Goal: Transaction & Acquisition: Download file/media

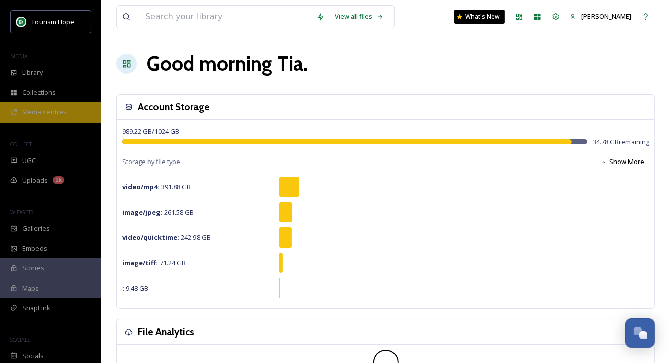
click at [58, 111] on span "Media Centres" at bounding box center [44, 112] width 45 height 10
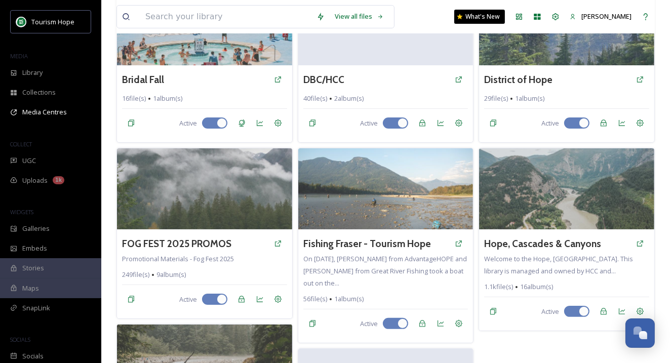
scroll to position [141, 0]
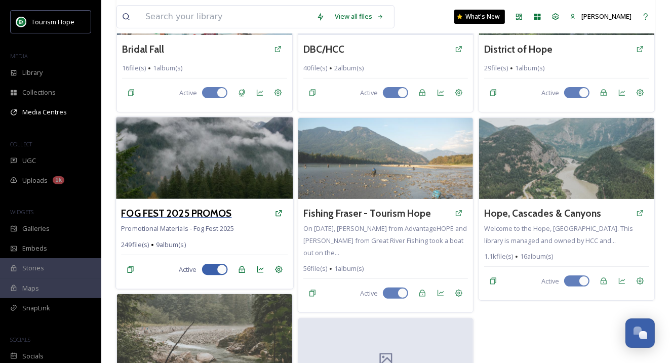
click at [187, 219] on h3 "FOG FEST 2025 PROMOS" at bounding box center [176, 213] width 110 height 15
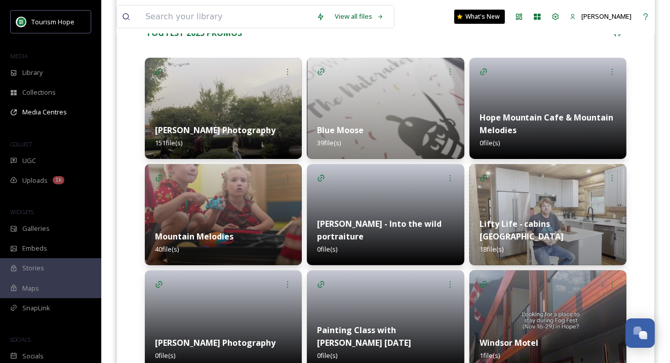
scroll to position [230, 0]
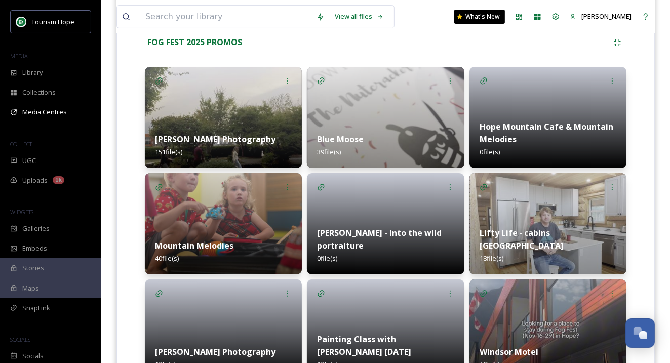
click at [211, 105] on img at bounding box center [223, 117] width 157 height 101
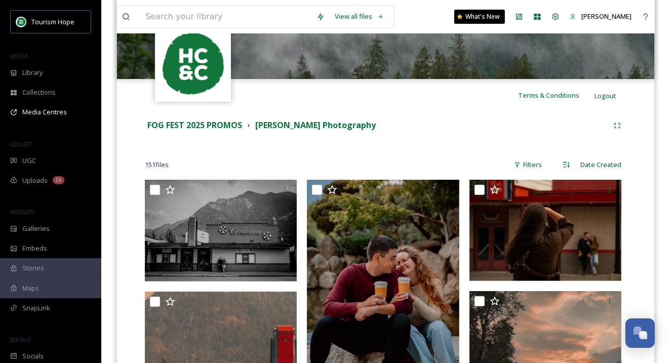
scroll to position [154, 0]
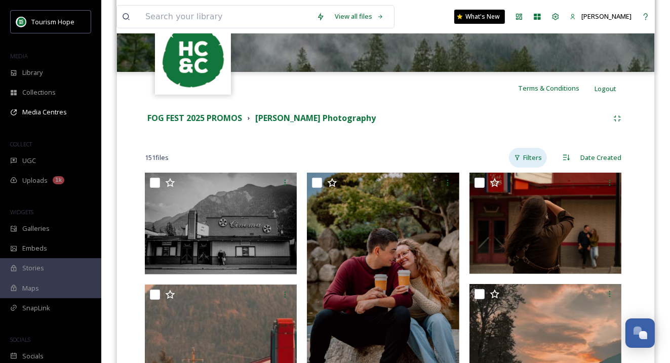
click at [533, 161] on div "Filters" at bounding box center [528, 158] width 38 height 20
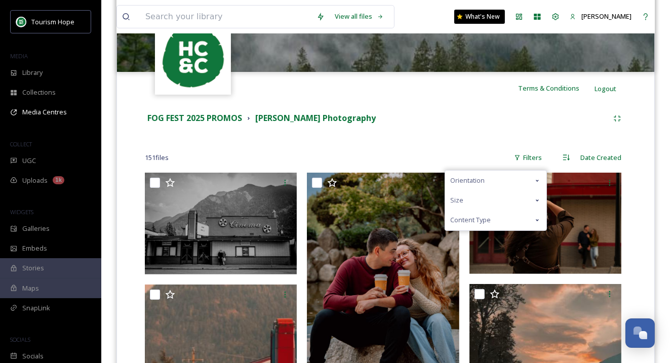
click at [504, 214] on div "Content Type" at bounding box center [495, 220] width 101 height 20
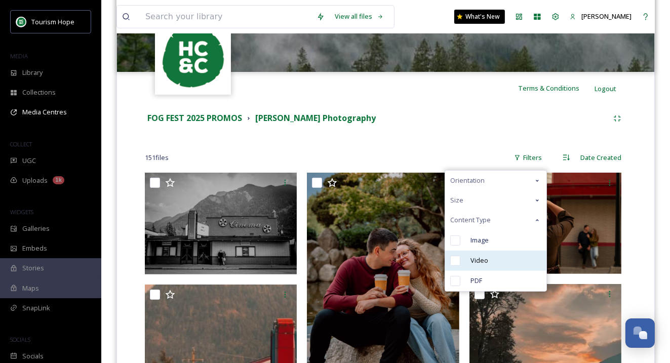
click at [491, 267] on div "Video" at bounding box center [495, 261] width 101 height 20
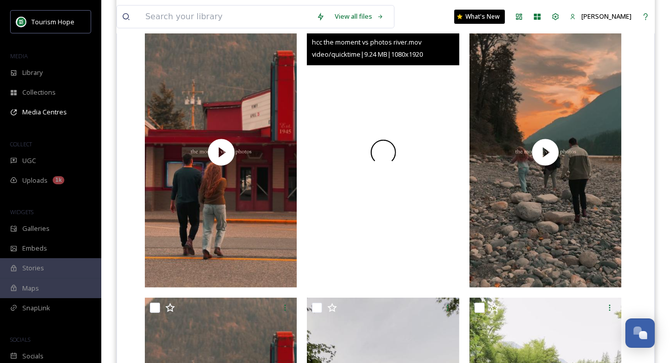
scroll to position [312, 0]
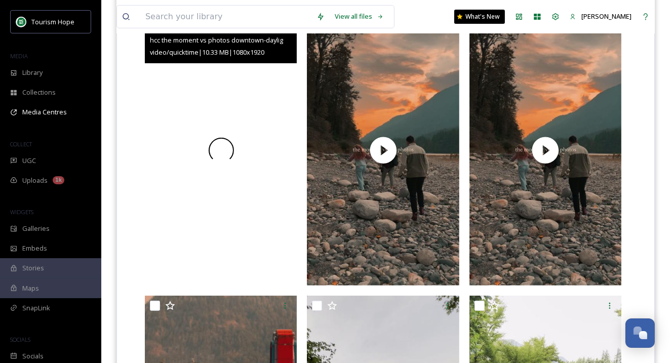
click at [242, 197] on div at bounding box center [221, 150] width 152 height 271
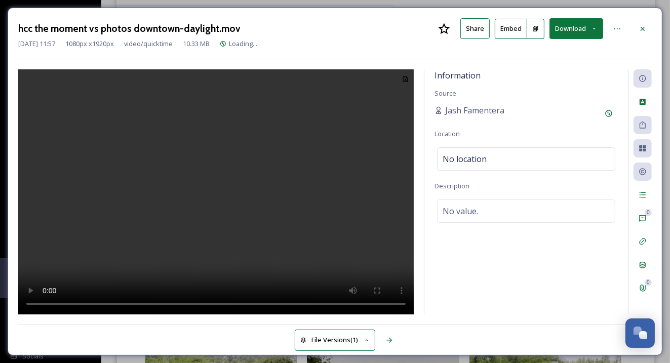
click at [239, 215] on video at bounding box center [216, 192] width 396 height 246
click at [209, 145] on video at bounding box center [216, 192] width 396 height 246
click at [648, 25] on div at bounding box center [643, 29] width 18 height 18
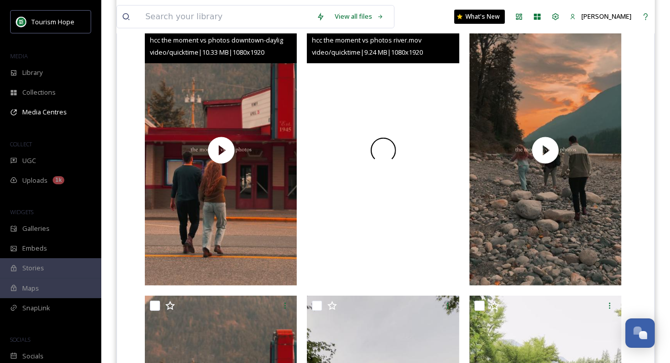
click at [378, 143] on span at bounding box center [383, 150] width 31 height 31
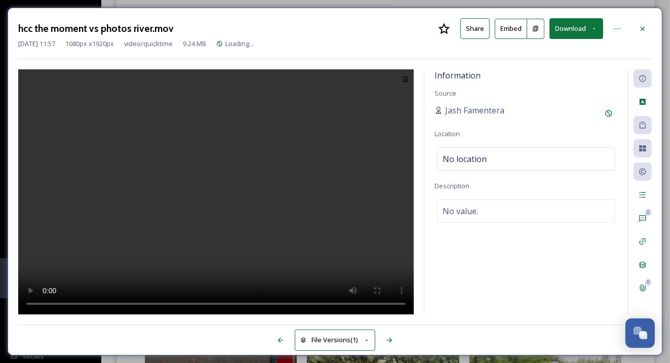
click at [577, 23] on button "Download" at bounding box center [576, 28] width 54 height 21
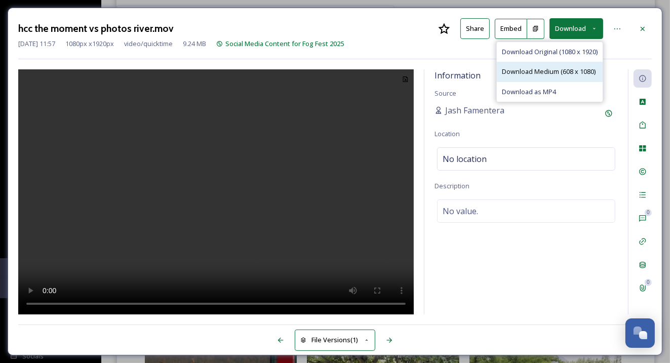
click at [579, 69] on span "Download Medium (608 x 1080)" at bounding box center [549, 72] width 94 height 10
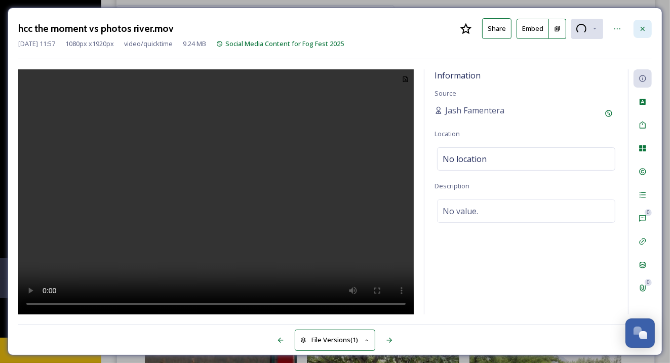
click at [644, 25] on icon at bounding box center [643, 29] width 8 height 8
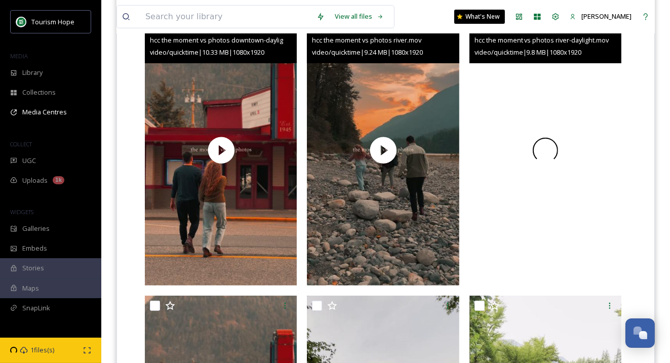
click at [526, 192] on div at bounding box center [545, 150] width 152 height 271
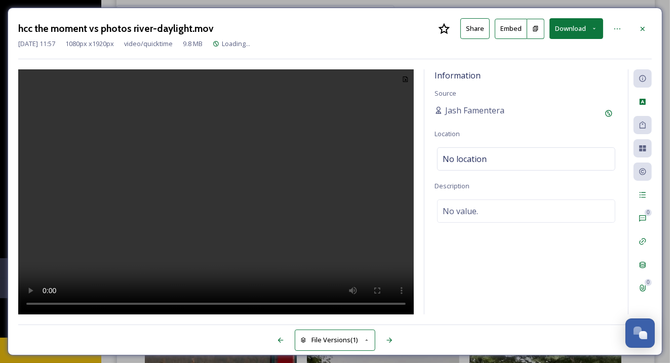
click at [594, 31] on icon at bounding box center [594, 28] width 7 height 7
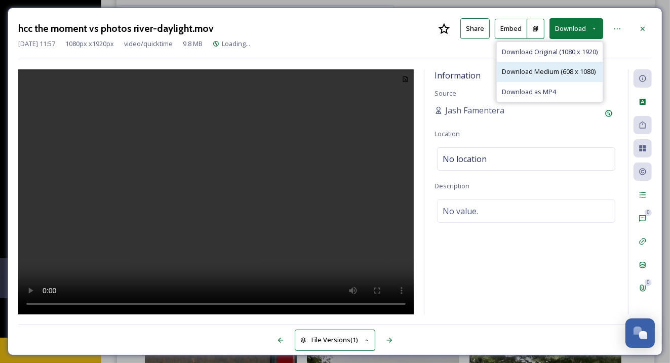
click at [565, 68] on span "Download Medium (608 x 1080)" at bounding box center [549, 72] width 94 height 10
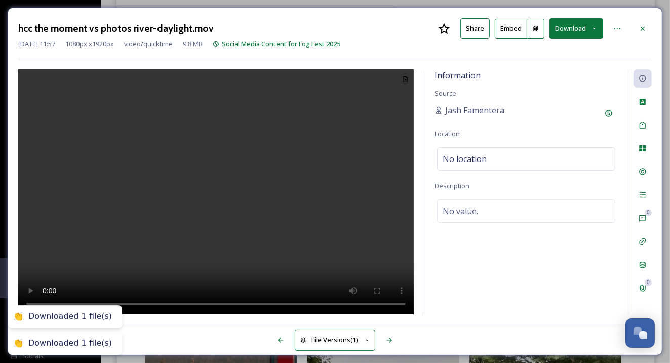
scroll to position [221, 0]
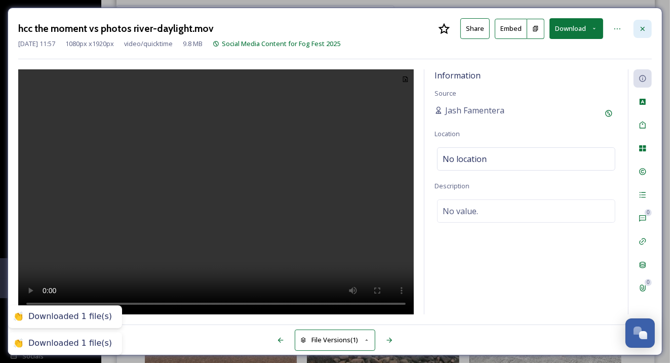
click at [642, 23] on div at bounding box center [643, 29] width 18 height 18
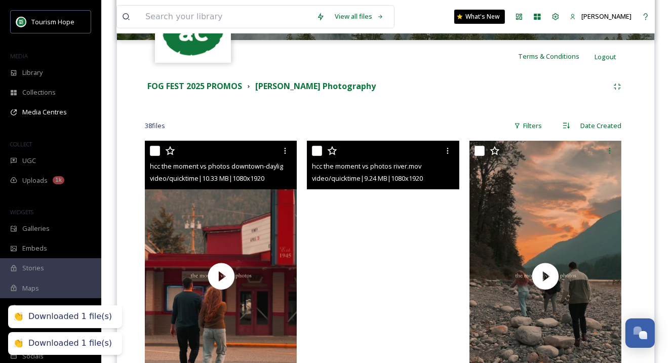
scroll to position [179, 0]
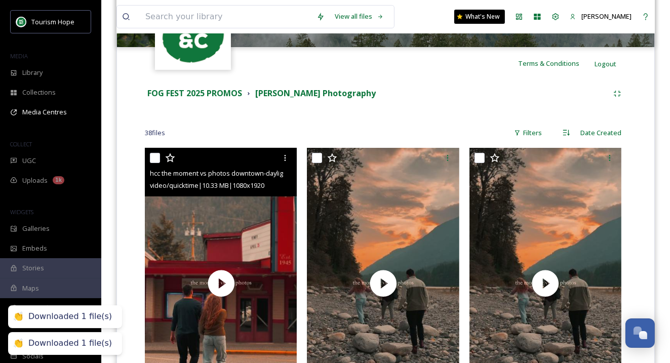
click at [63, 57] on div "MEDIA" at bounding box center [50, 56] width 101 height 13
click at [59, 66] on div "Library" at bounding box center [50, 73] width 101 height 20
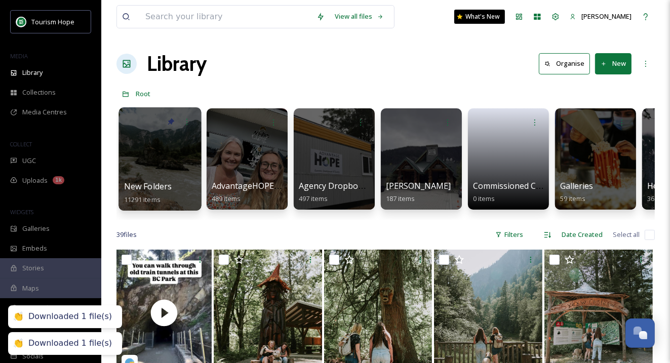
click at [162, 161] on div at bounding box center [160, 158] width 83 height 103
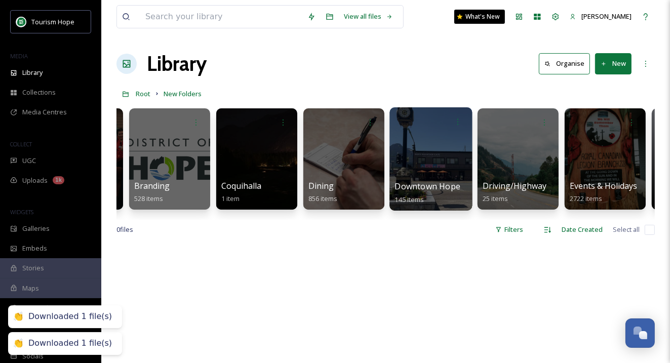
scroll to position [0, 345]
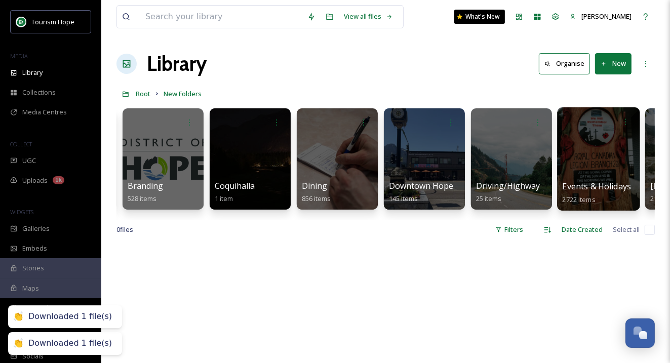
click at [572, 172] on div at bounding box center [598, 158] width 83 height 103
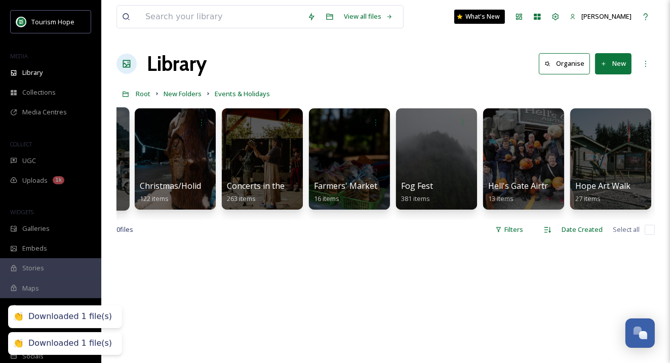
scroll to position [0, 334]
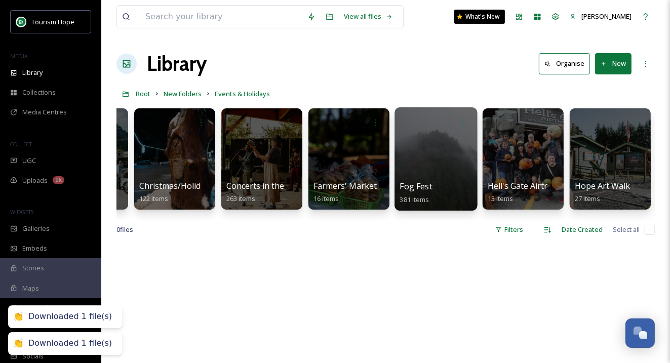
click at [422, 165] on div at bounding box center [436, 158] width 83 height 103
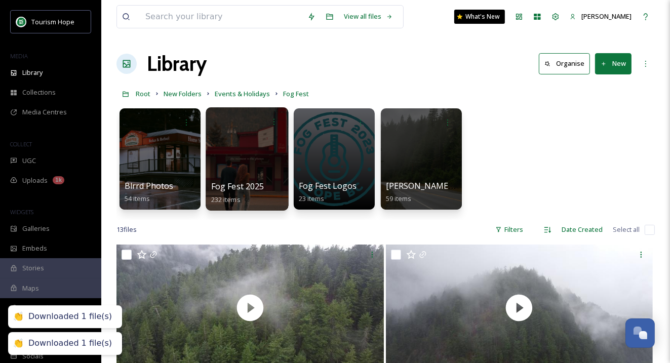
click at [249, 168] on div at bounding box center [247, 158] width 83 height 103
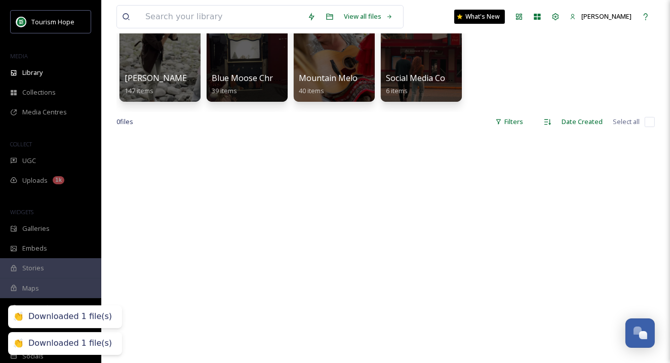
scroll to position [114, 0]
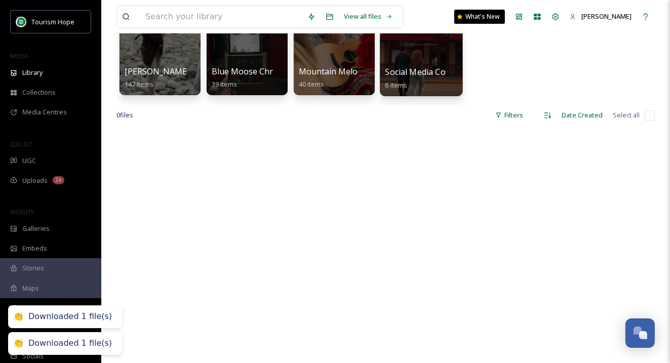
click at [412, 61] on div at bounding box center [421, 44] width 83 height 103
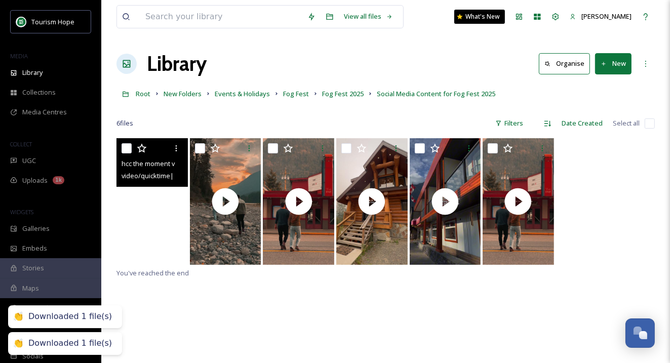
click at [151, 235] on video "hcc the moment vs photos river.mov" at bounding box center [151, 201] width 71 height 127
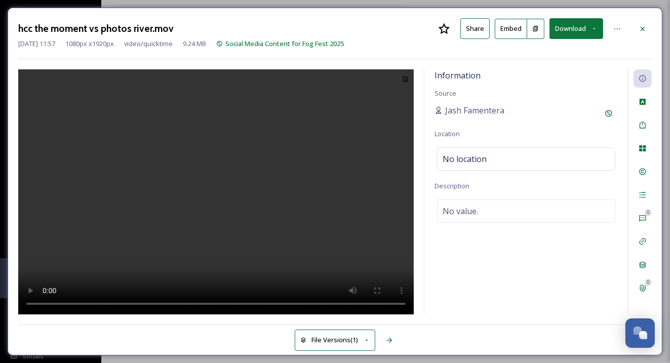
click at [579, 35] on button "Download" at bounding box center [576, 28] width 54 height 21
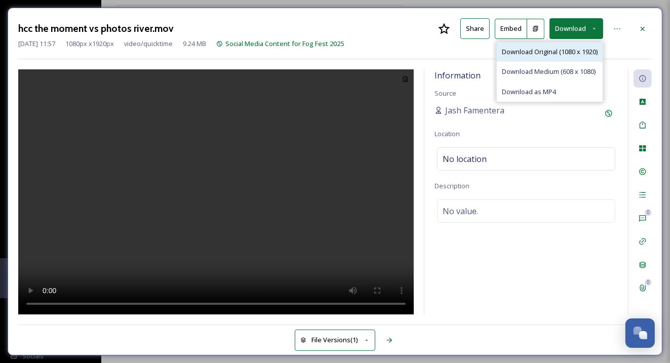
click at [564, 55] on span "Download Original (1080 x 1920)" at bounding box center [550, 52] width 96 height 10
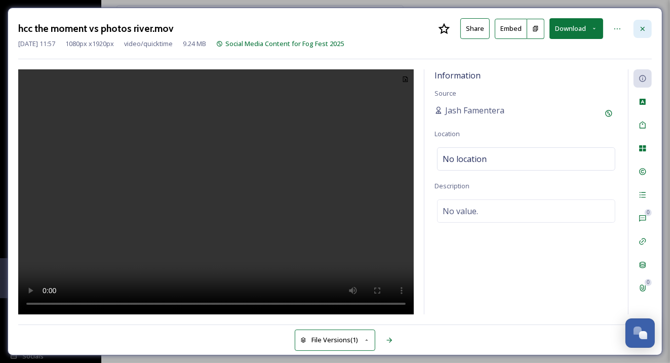
click at [640, 29] on icon at bounding box center [643, 29] width 8 height 8
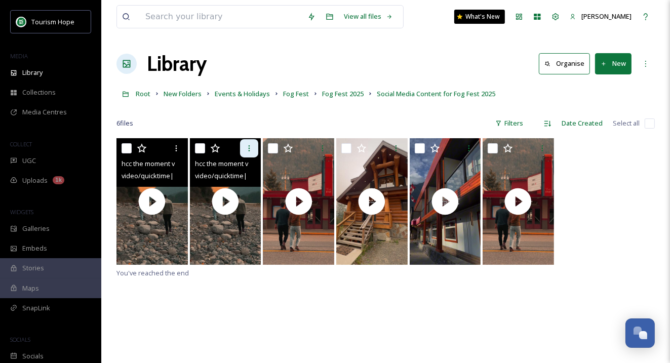
click at [250, 152] on div at bounding box center [249, 148] width 18 height 18
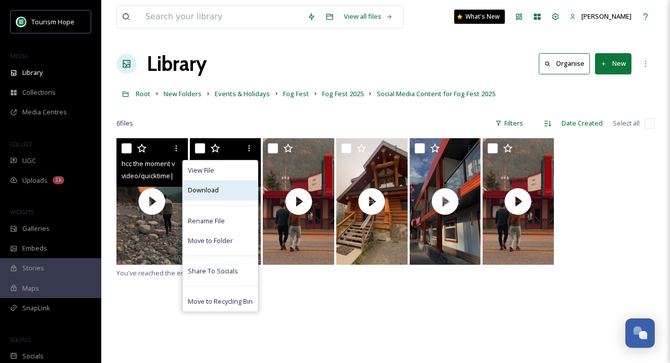
click at [226, 195] on div "Download" at bounding box center [220, 190] width 75 height 20
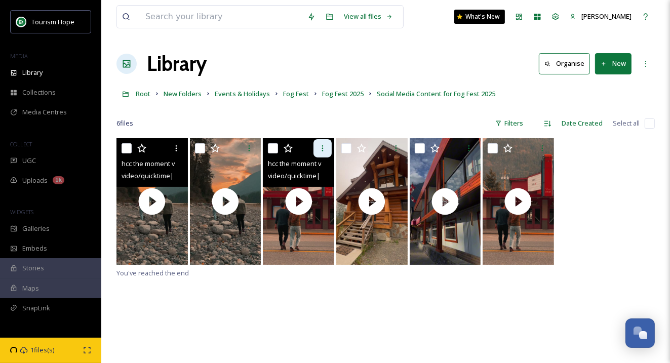
click at [322, 149] on icon at bounding box center [323, 148] width 8 height 8
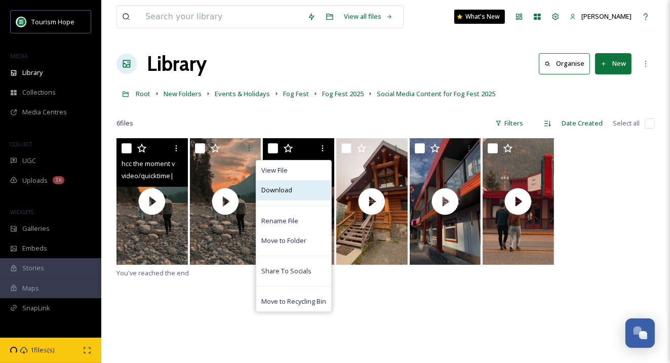
click at [305, 189] on div "Download" at bounding box center [293, 190] width 75 height 20
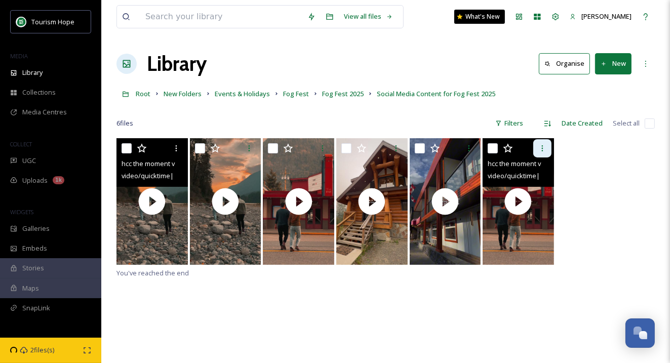
click at [542, 151] on icon at bounding box center [542, 148] width 8 height 8
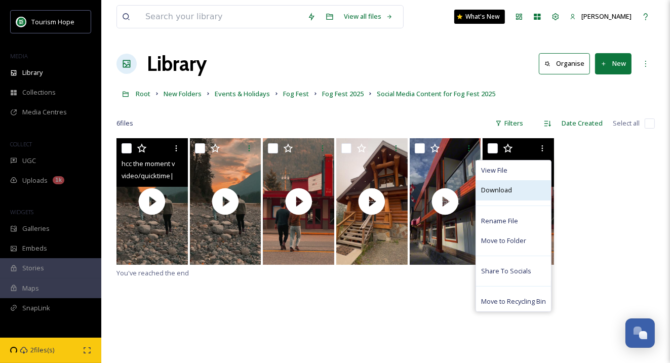
click at [512, 188] on div "Download" at bounding box center [513, 190] width 75 height 20
